Goal: Information Seeking & Learning: Check status

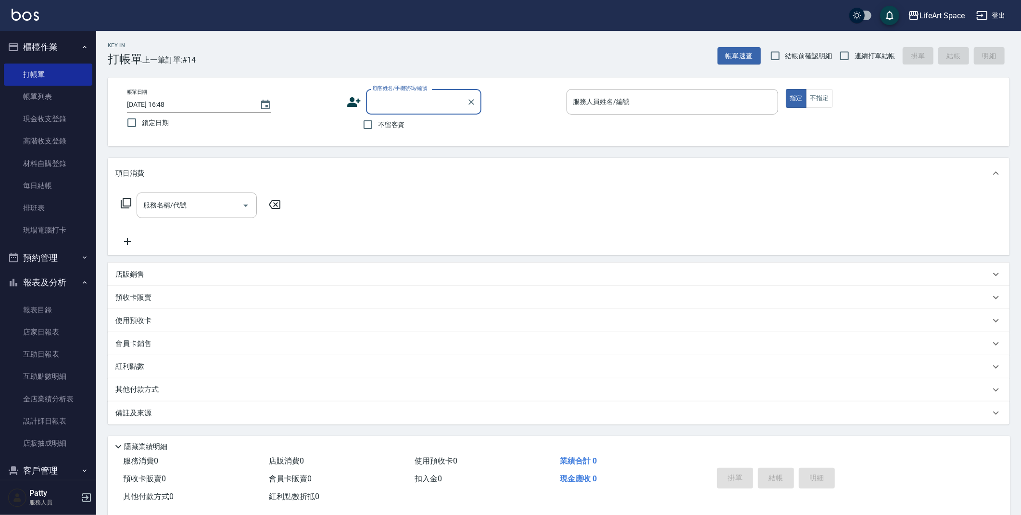
click at [75, 279] on button "報表及分析" at bounding box center [48, 282] width 89 height 25
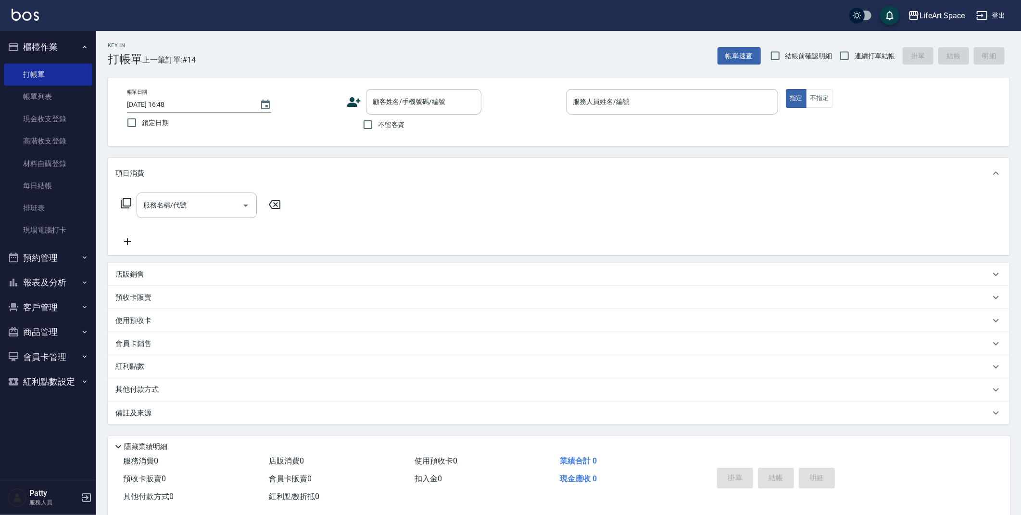
drag, startPoint x: 51, startPoint y: 309, endPoint x: 52, endPoint y: 324, distance: 14.9
click at [51, 309] on button "客戶管理" at bounding box center [48, 307] width 89 height 25
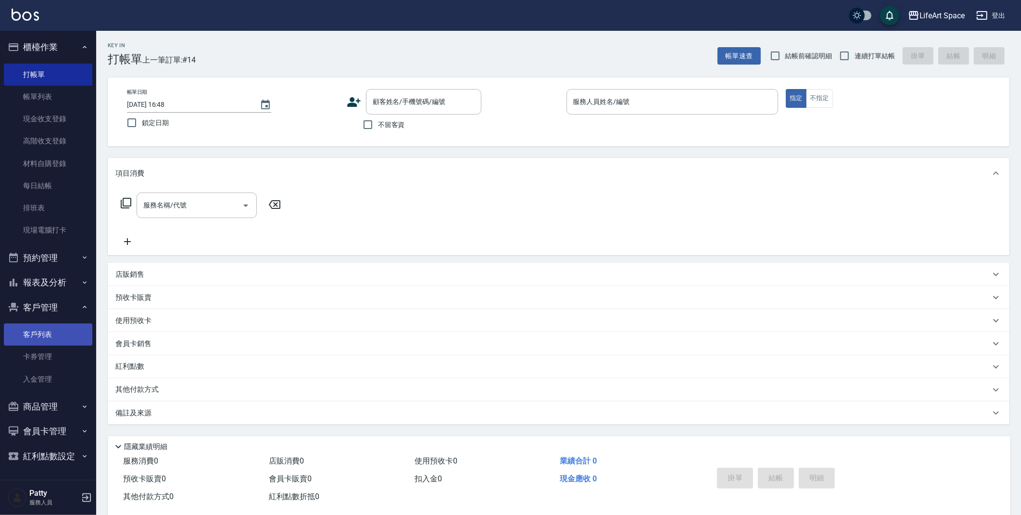
click at [51, 338] on link "客戶列表" at bounding box center [48, 334] width 89 height 22
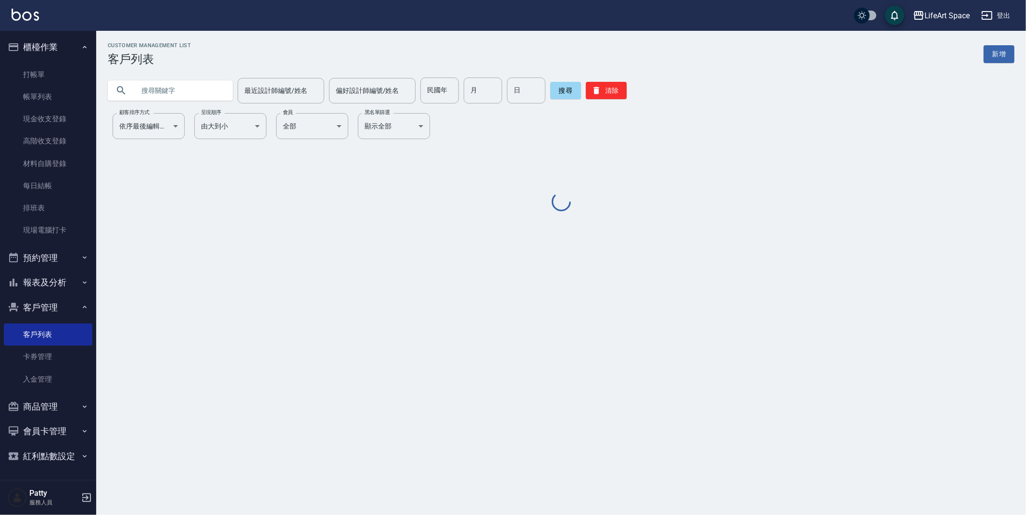
click at [193, 87] on input "text" at bounding box center [180, 90] width 90 height 26
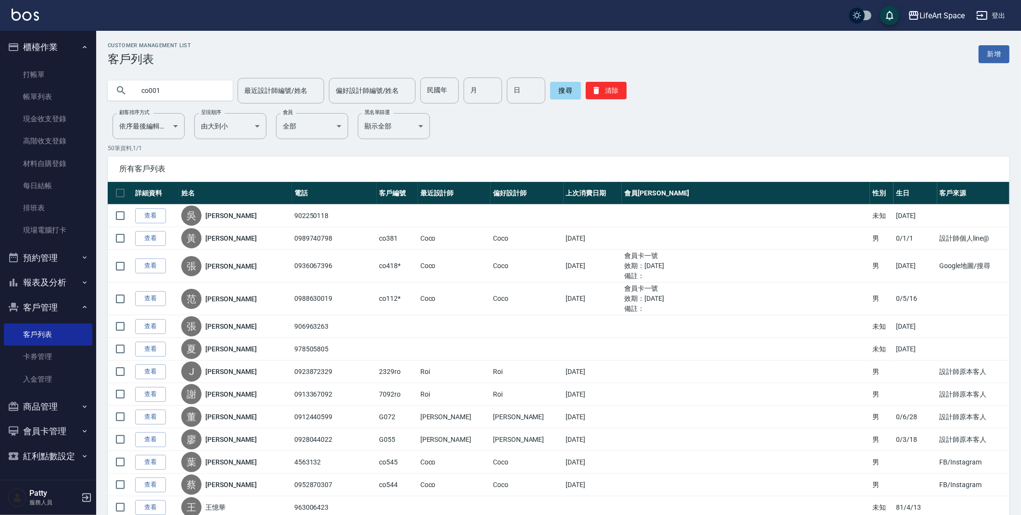
type input "co001"
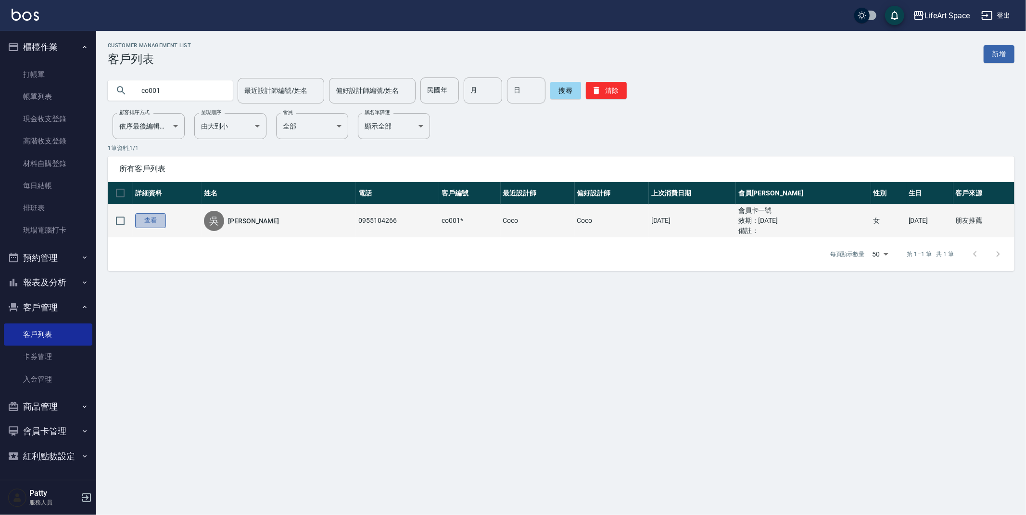
click at [160, 223] on link "查看" at bounding box center [150, 220] width 31 height 15
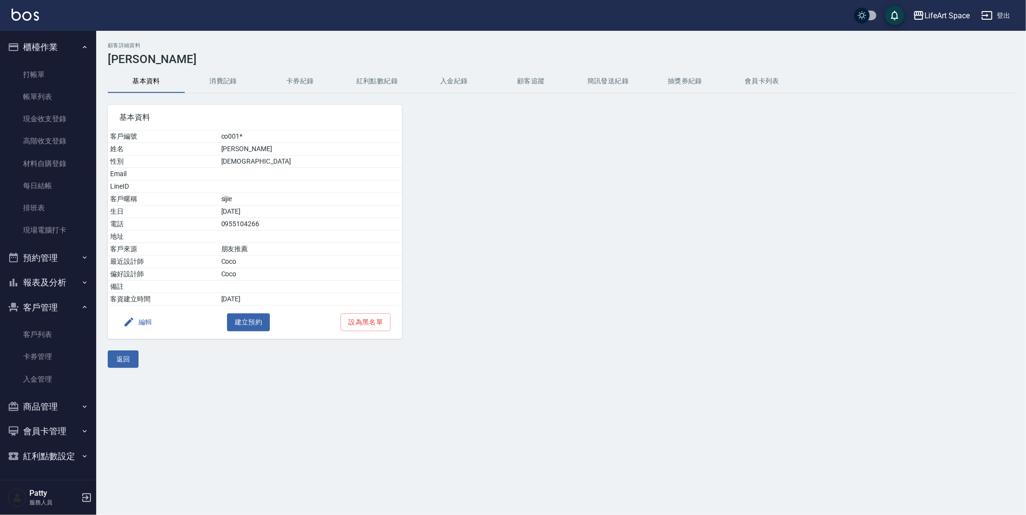
click at [220, 85] on button "消費記錄" at bounding box center [223, 81] width 77 height 23
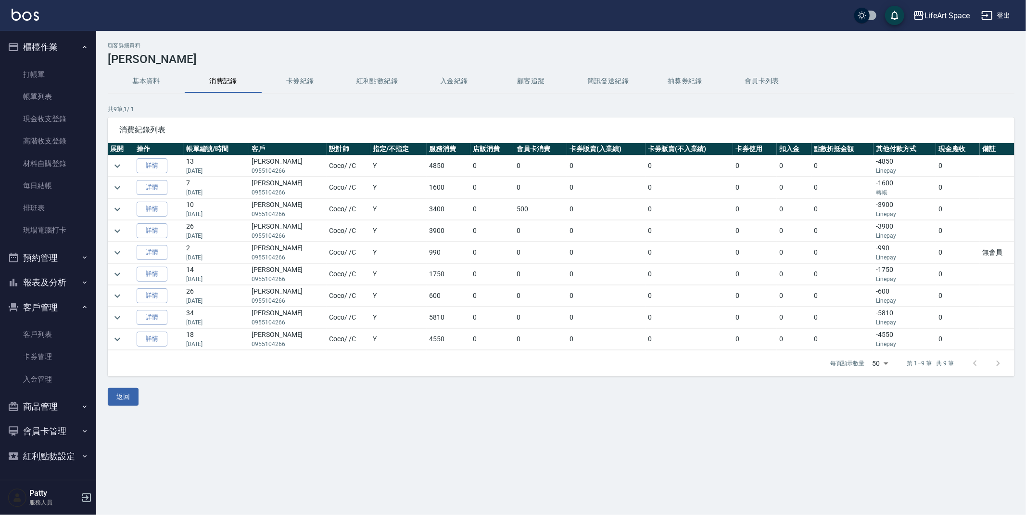
click at [151, 74] on button "基本資料" at bounding box center [146, 81] width 77 height 23
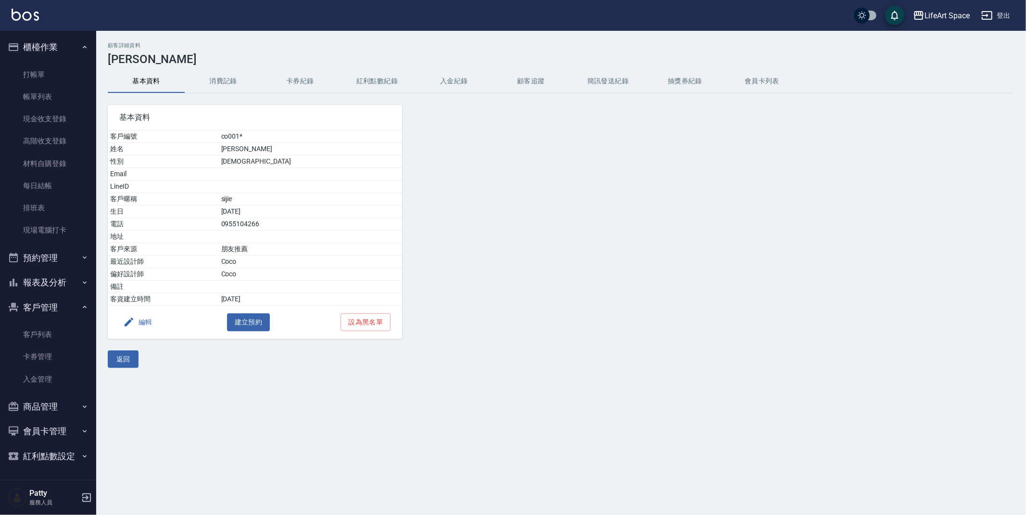
click at [226, 85] on button "消費記錄" at bounding box center [223, 81] width 77 height 23
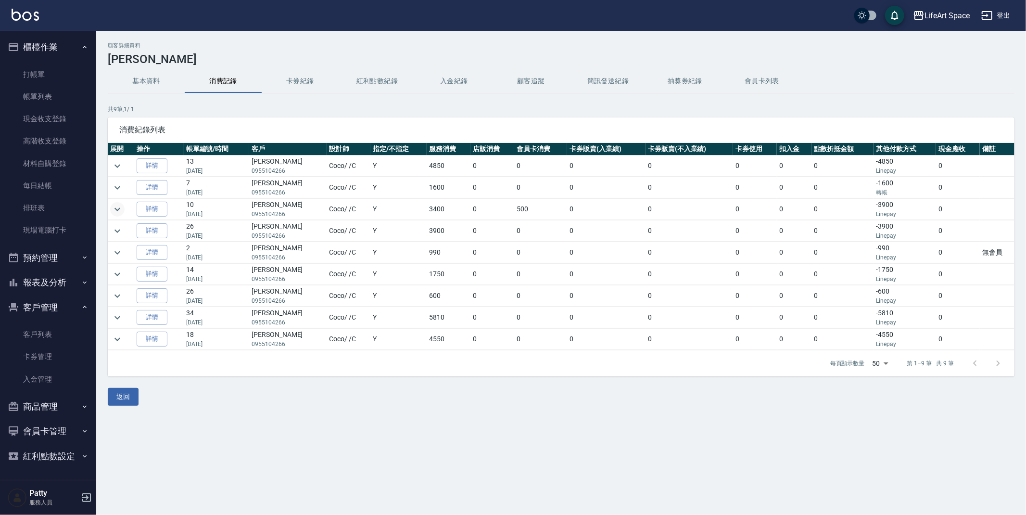
click at [117, 208] on icon "expand row" at bounding box center [118, 209] width 12 height 12
